Goal: Transaction & Acquisition: Purchase product/service

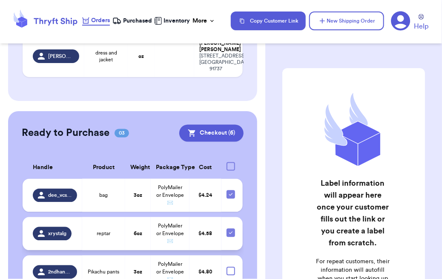
scroll to position [526, 0]
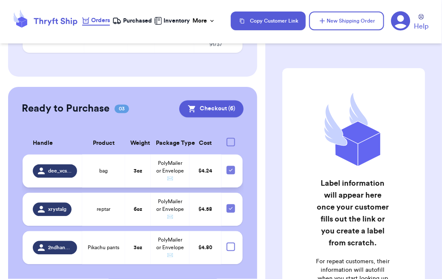
click at [112, 155] on td "bag" at bounding box center [103, 171] width 43 height 33
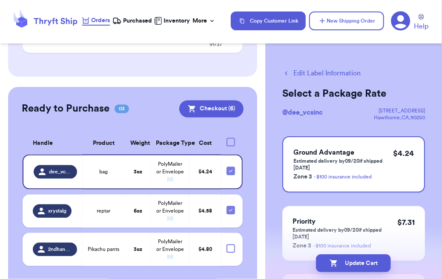
click at [315, 72] on button "Edit Label Information" at bounding box center [321, 73] width 78 height 10
checkbox input "false"
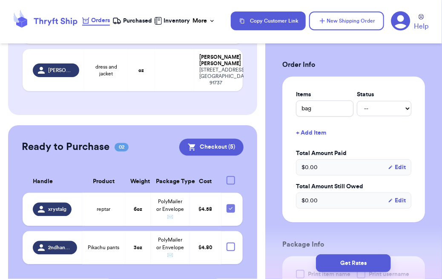
scroll to position [0, 0]
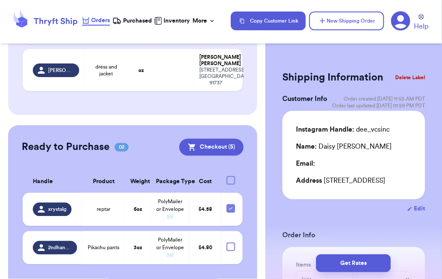
click at [407, 212] on icon "button" at bounding box center [409, 209] width 5 height 6
select select "CA"
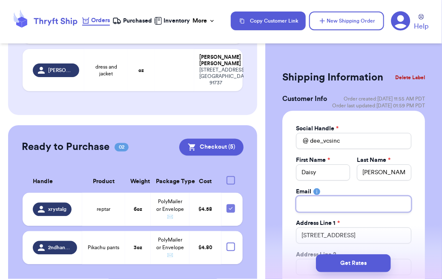
click at [344, 207] on input "Total Amount Paid" at bounding box center [353, 204] width 115 height 16
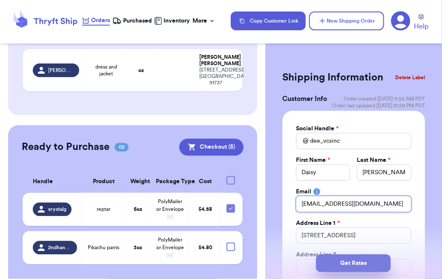
type input "[EMAIL_ADDRESS][DOMAIN_NAME]"
click at [366, 265] on button "Get Rates" at bounding box center [353, 263] width 75 height 18
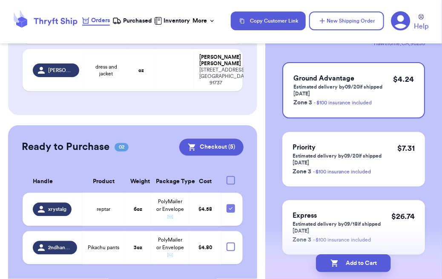
scroll to position [109, 0]
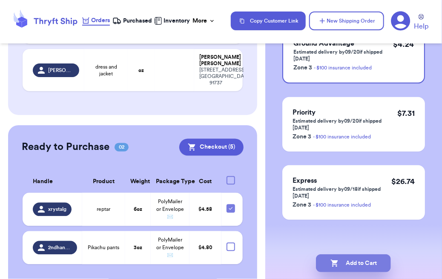
click at [356, 264] on button "Add to Cart" at bounding box center [353, 263] width 75 height 18
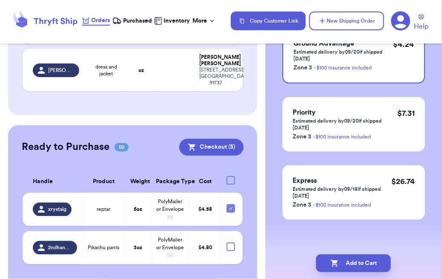
scroll to position [527, 0]
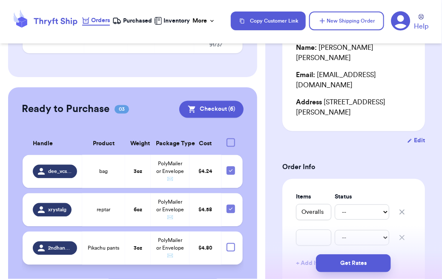
click at [228, 232] on td at bounding box center [231, 248] width 21 height 33
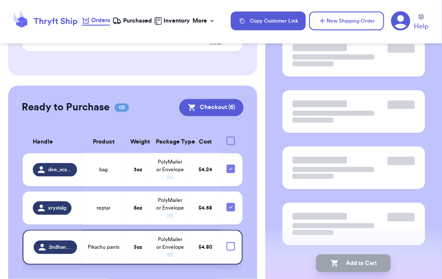
scroll to position [526, 0]
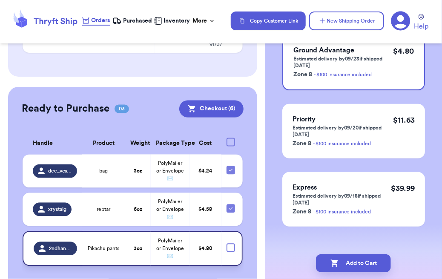
click at [225, 232] on td at bounding box center [231, 248] width 21 height 35
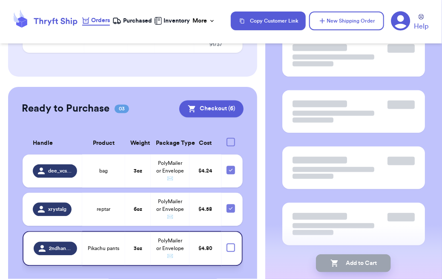
scroll to position [0, 0]
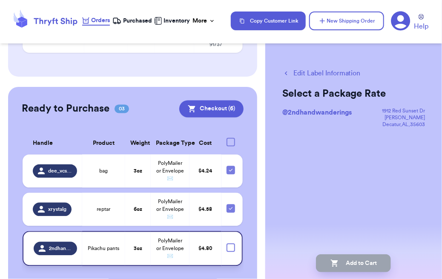
click at [226, 243] on div at bounding box center [230, 247] width 9 height 9
click at [230, 243] on input "checkbox" at bounding box center [230, 243] width 0 height 0
checkbox input "true"
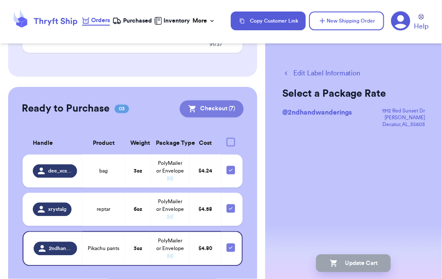
click at [204, 100] on button "Checkout ( 7 )" at bounding box center [212, 108] width 64 height 17
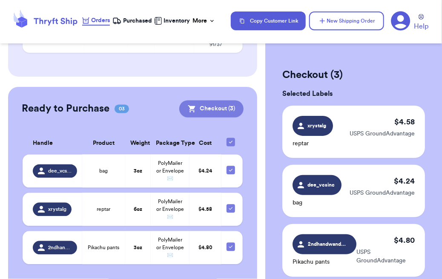
click at [218, 100] on button "Checkout ( 3 )" at bounding box center [211, 108] width 64 height 17
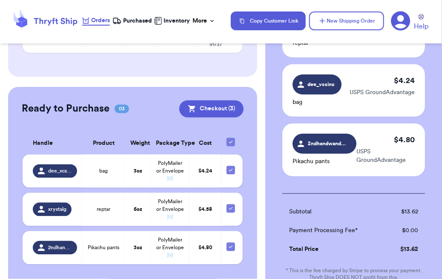
scroll to position [243, 0]
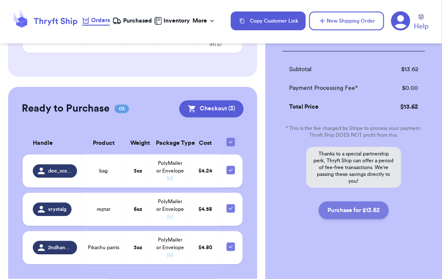
click at [346, 209] on button "Purchase for $13.62" at bounding box center [353, 210] width 70 height 18
checkbox input "false"
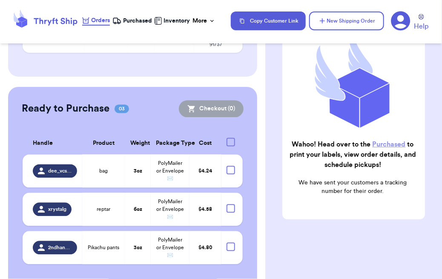
scroll to position [95, 0]
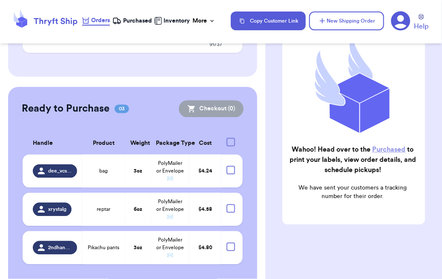
checkbox input "true"
